Goal: Navigation & Orientation: Find specific page/section

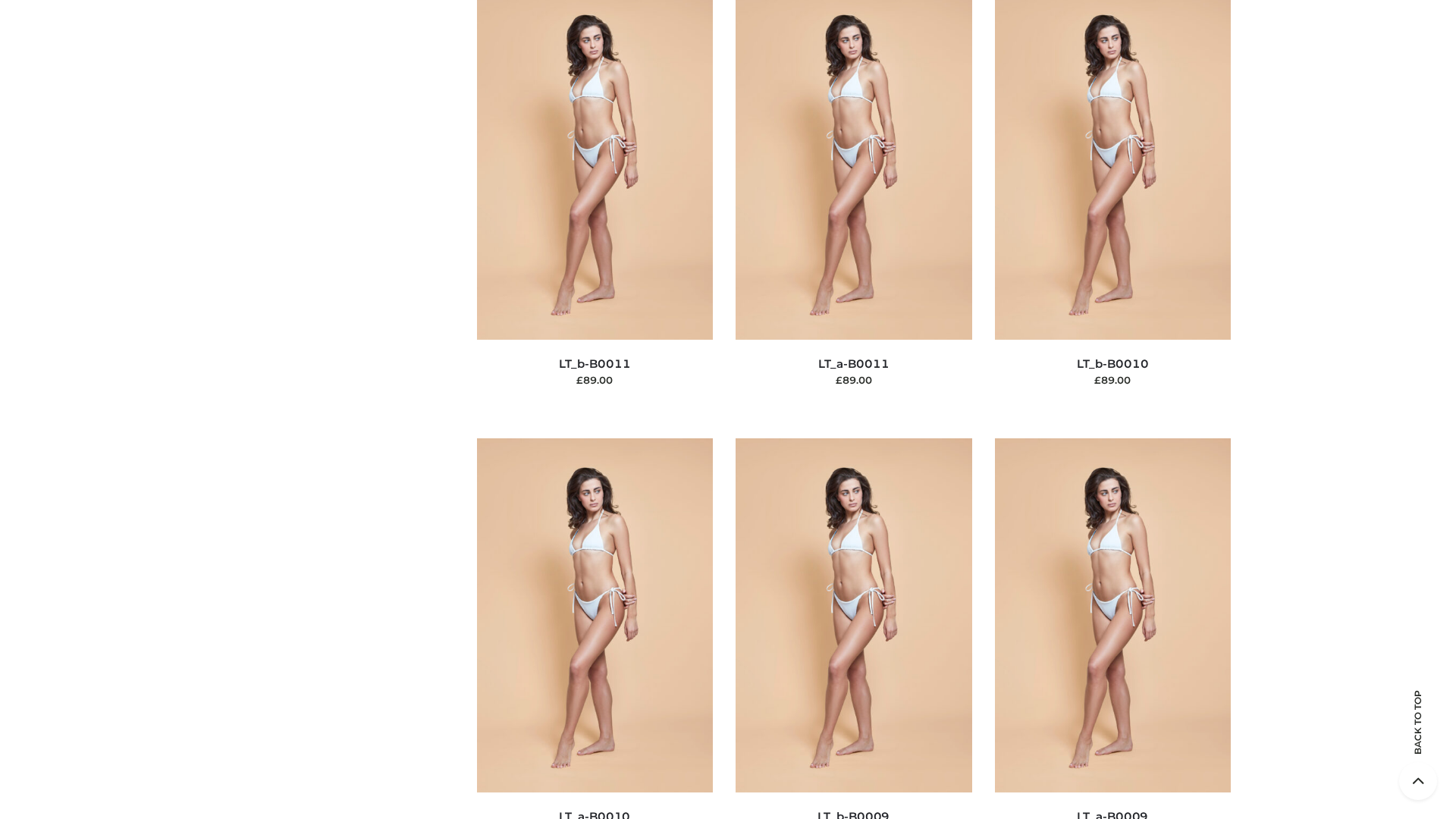
scroll to position [6811, 0]
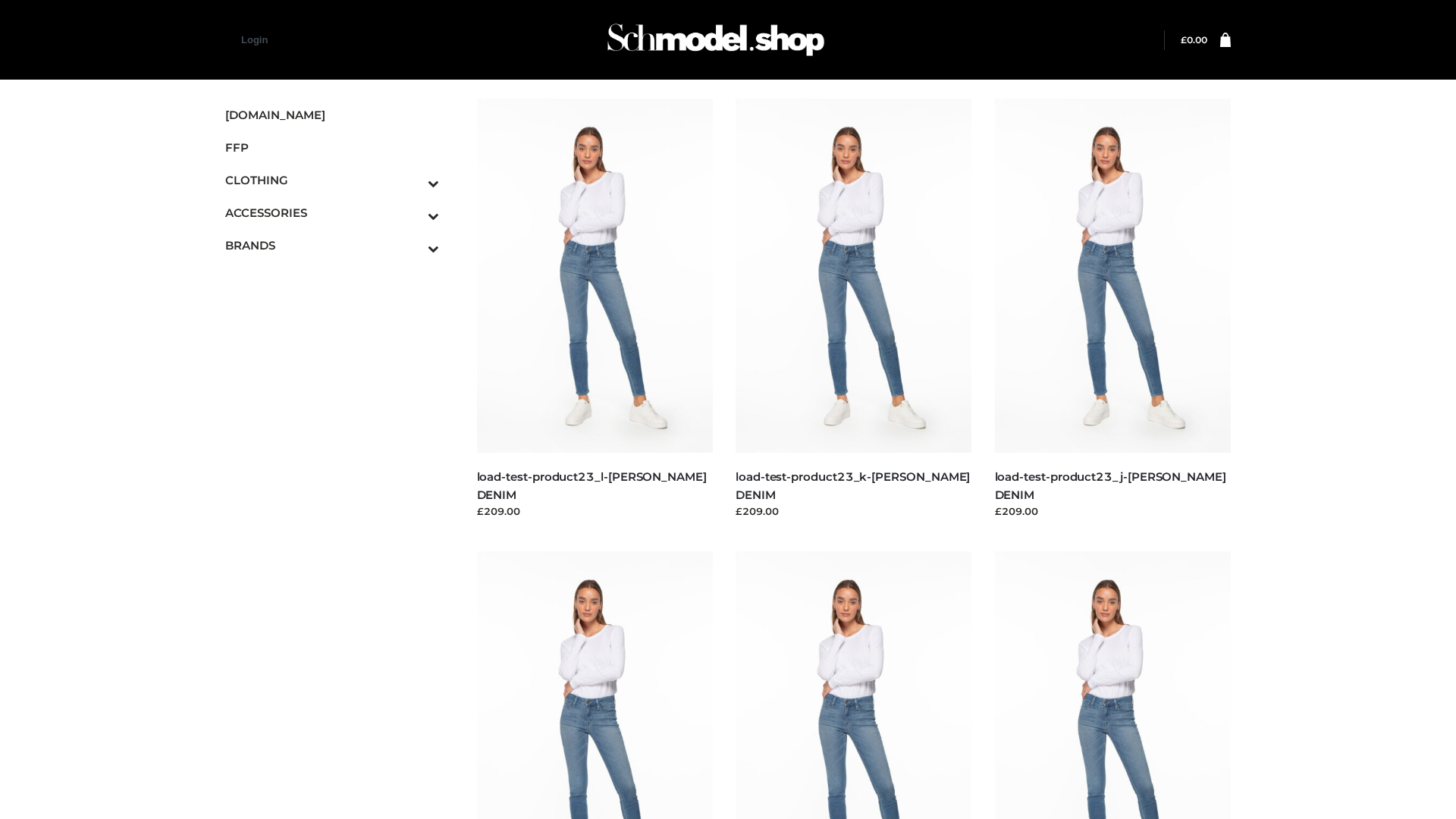
scroll to position [1330, 0]
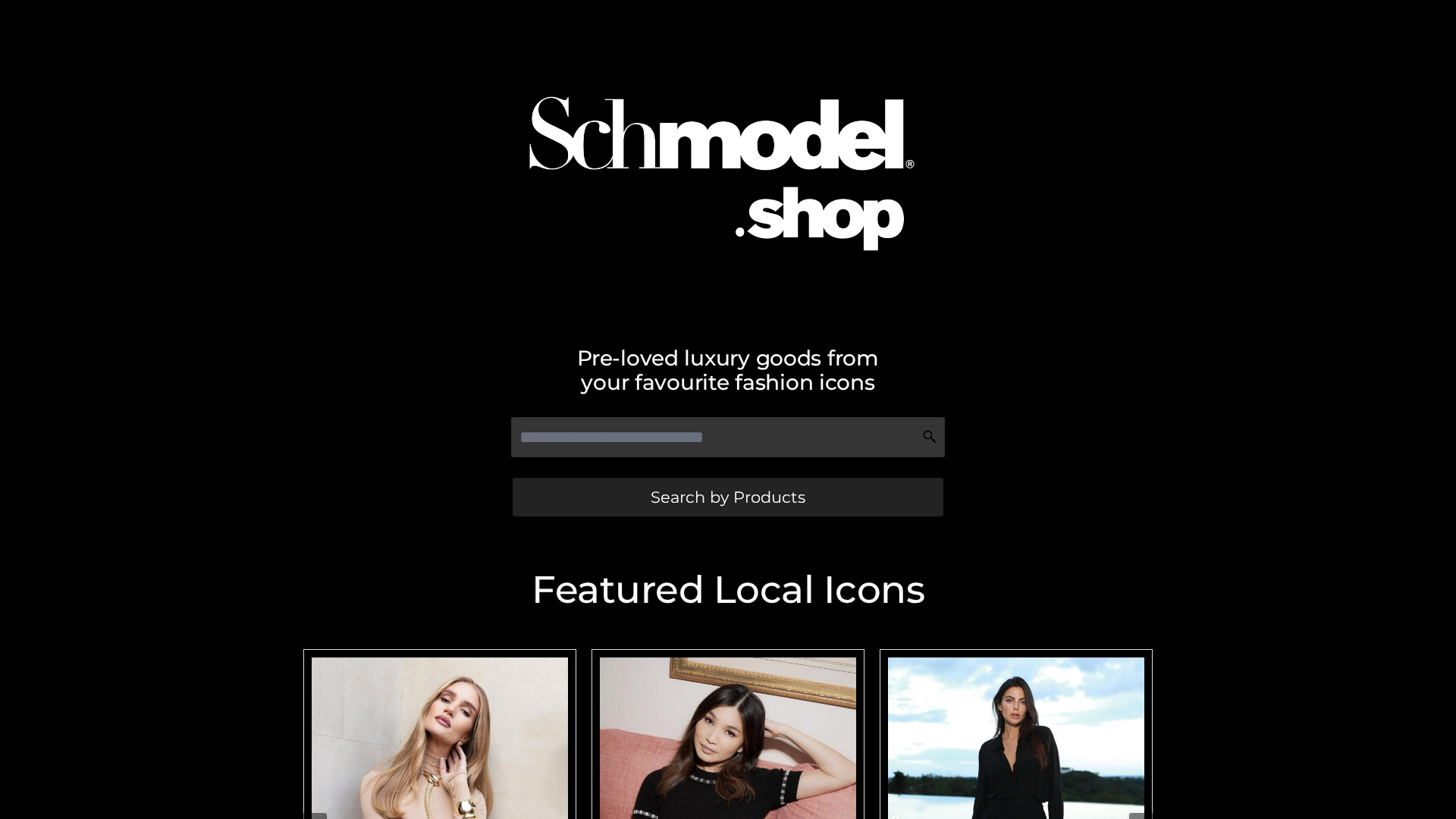
click at [728, 497] on span "Search by Products" at bounding box center [728, 497] width 155 height 16
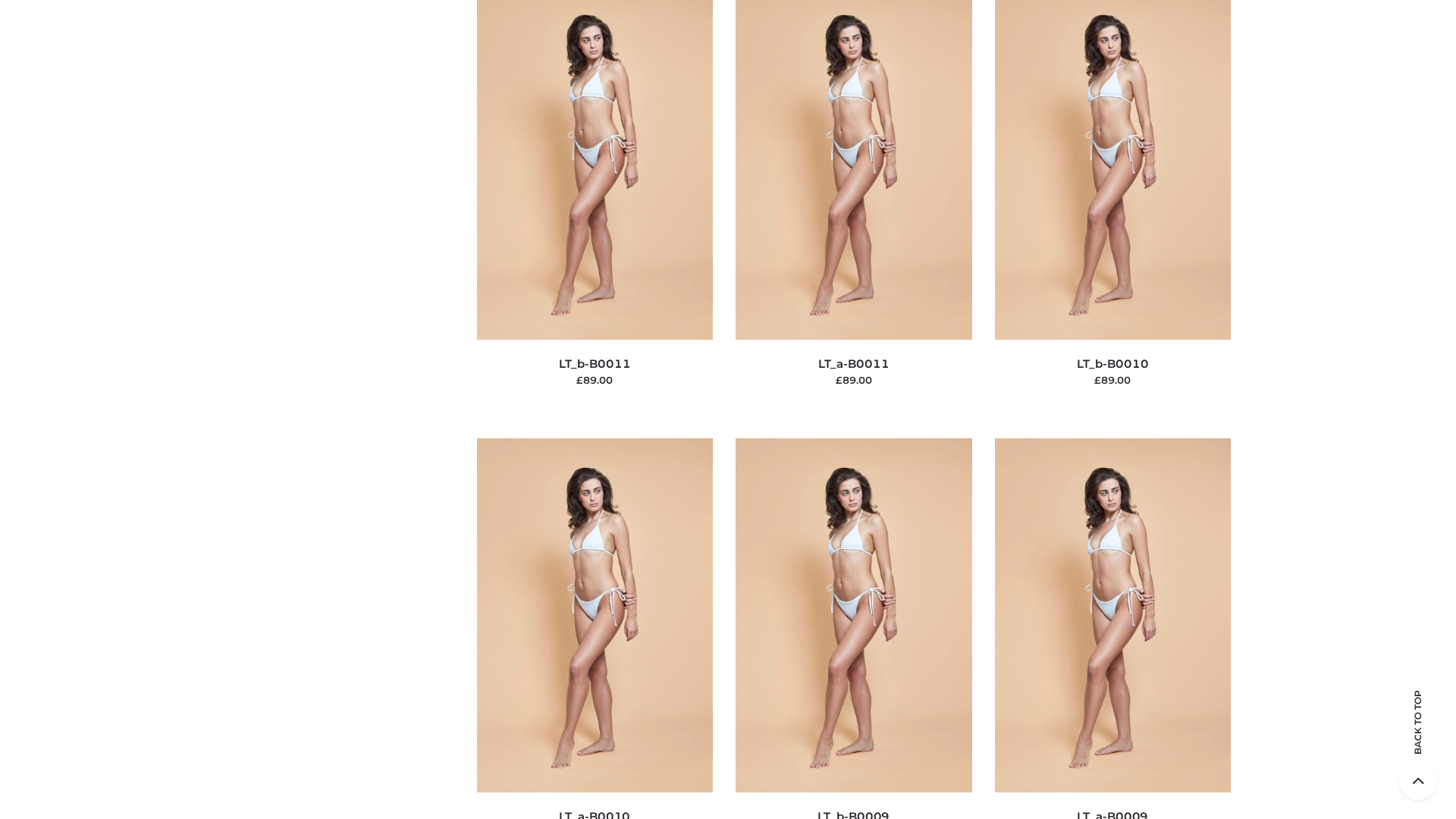
scroll to position [6811, 0]
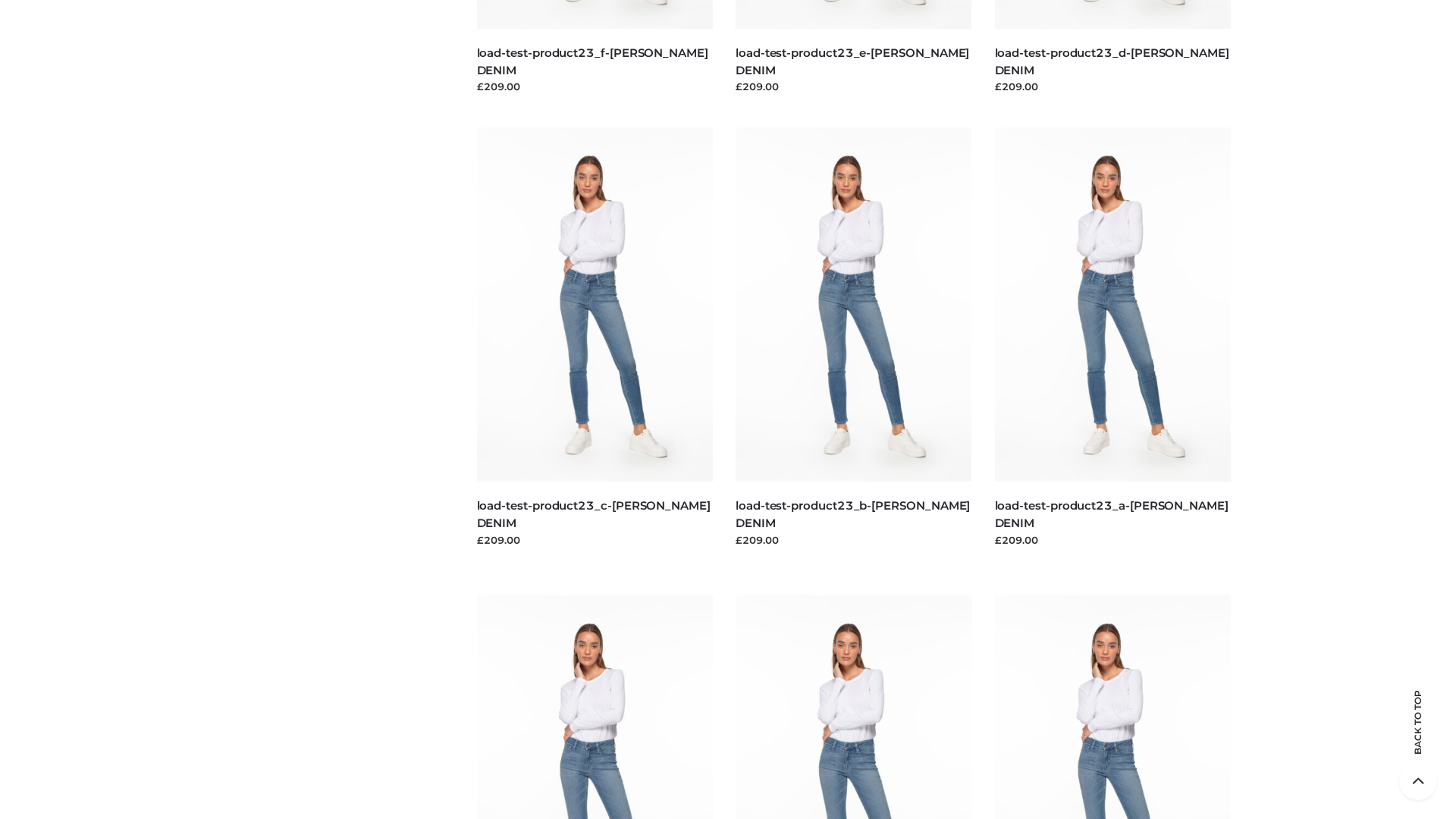
scroll to position [1330, 0]
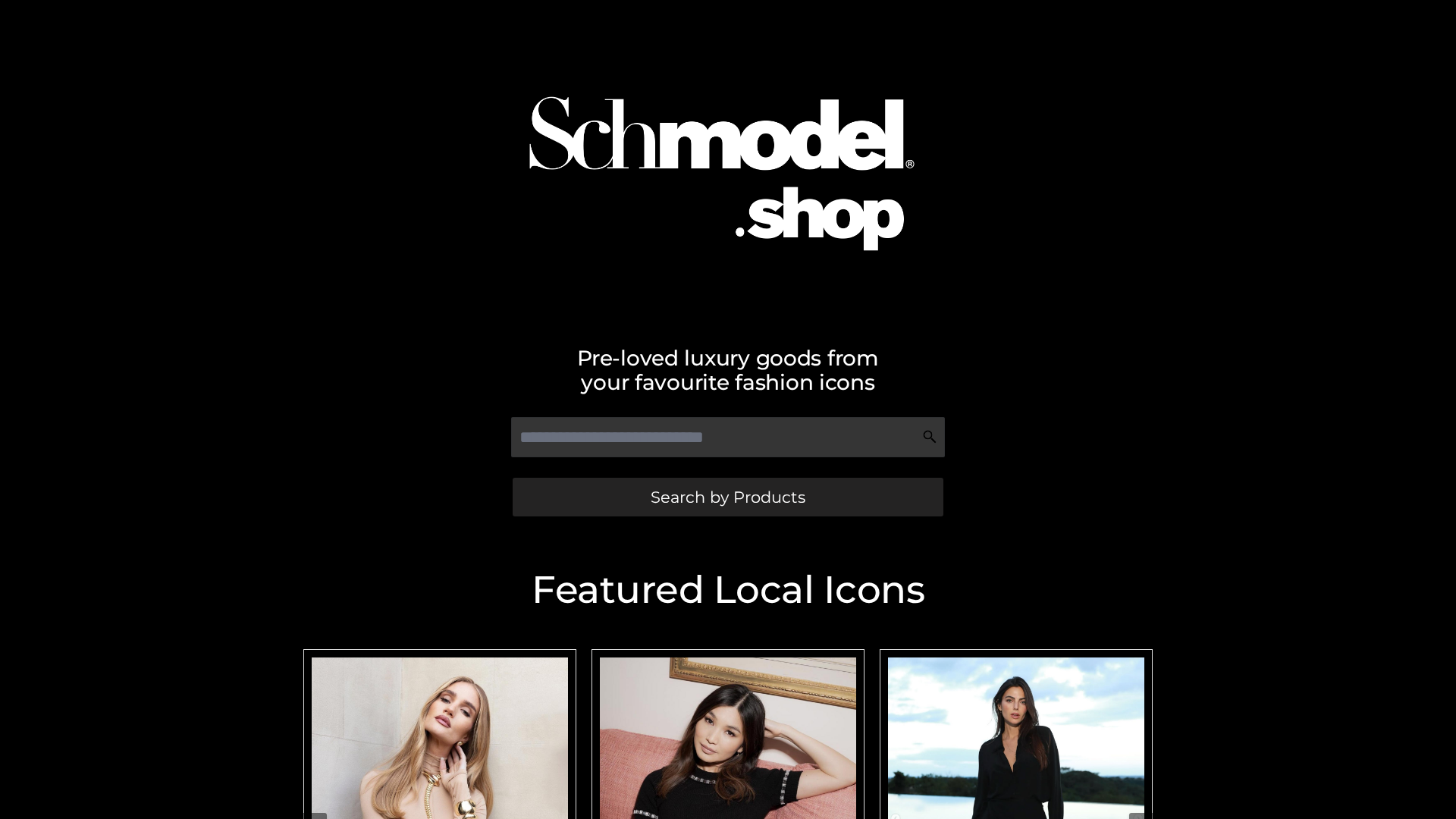
click at [728, 497] on span "Search by Products" at bounding box center [728, 497] width 155 height 16
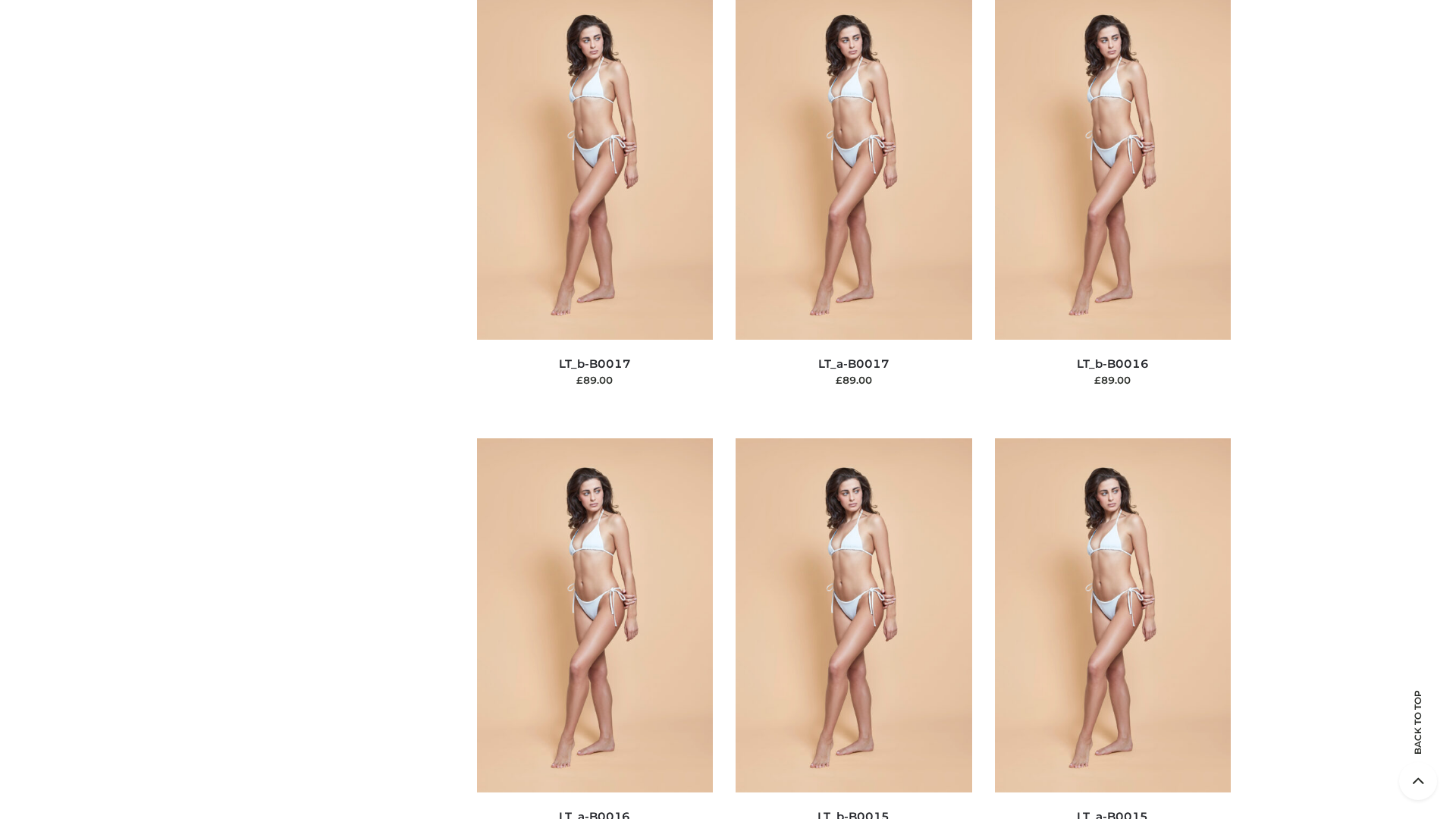
scroll to position [4984, 0]
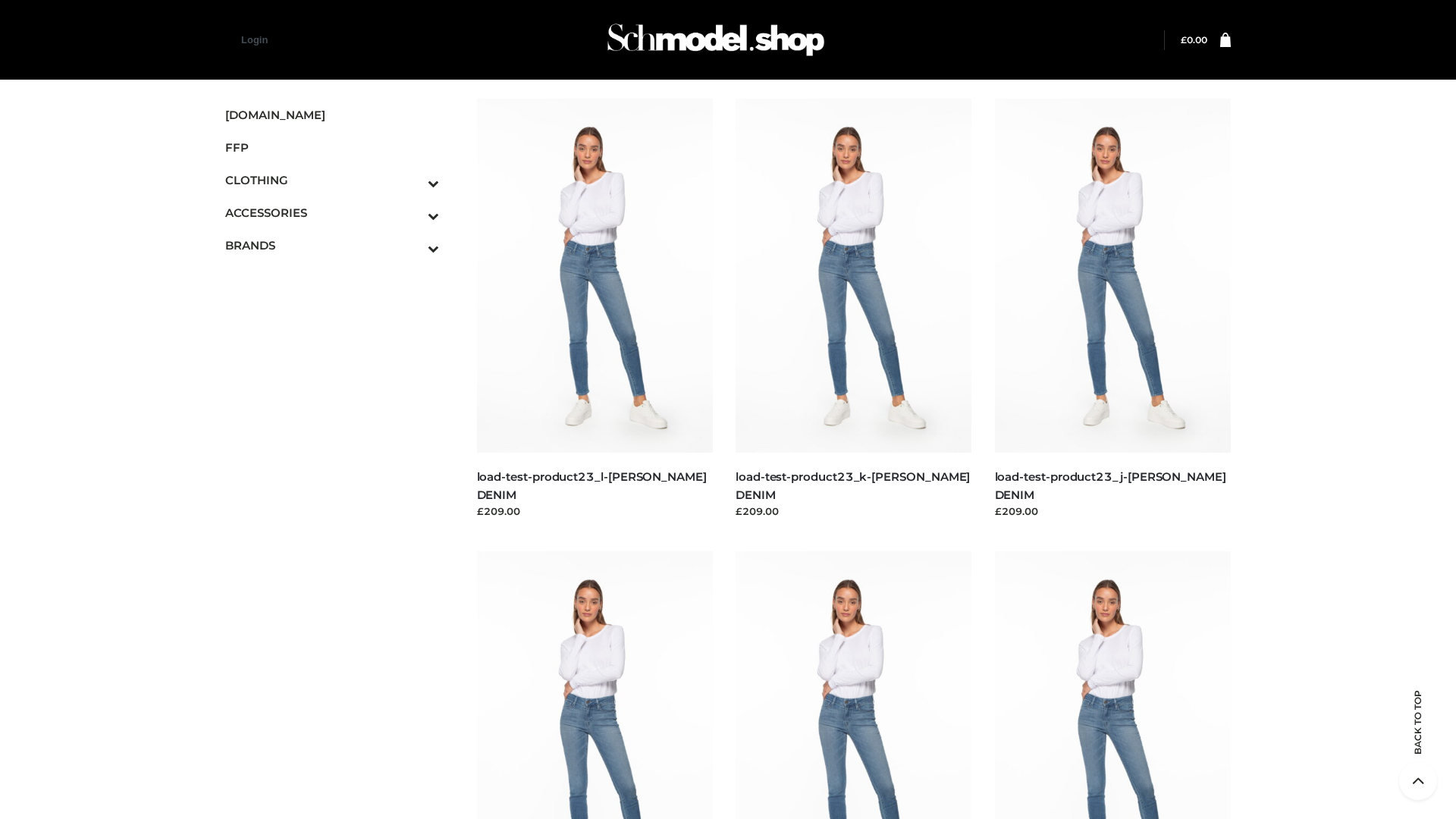
scroll to position [1330, 0]
